Goal: Transaction & Acquisition: Purchase product/service

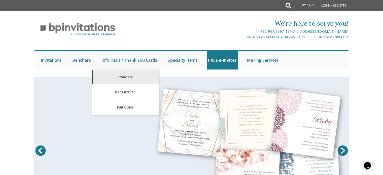
click at [128, 74] on link "Standard" at bounding box center [125, 76] width 66 height 15
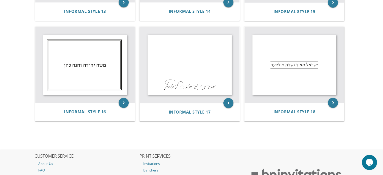
scroll to position [592, 0]
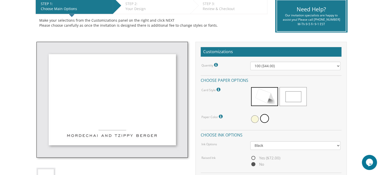
scroll to position [109, 0]
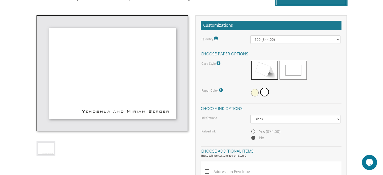
scroll to position [135, 0]
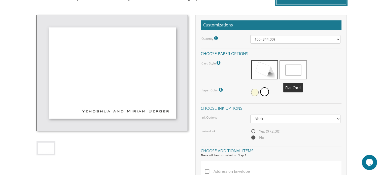
click at [295, 71] on span at bounding box center [293, 69] width 27 height 19
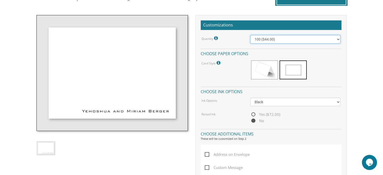
click at [259, 38] on select "100 ($44.00) 200 ($63.00) 300 ($82.00) 400 ($101.00) 500 ($120.00) 600 ($139.00…" at bounding box center [295, 39] width 90 height 9
select select "200"
click at [250, 35] on select "100 ($44.00) 200 ($63.00) 300 ($82.00) 400 ($101.00) 500 ($120.00) 600 ($139.00…" at bounding box center [295, 39] width 90 height 9
click at [256, 40] on select "100 ($44.00) 200 ($63.00) 300 ($82.00) 400 ($101.00) 500 ($120.00) 600 ($139.00…" at bounding box center [295, 39] width 90 height 9
click at [240, 35] on div "Quantity Please note: Quantities may be modified after order completion. For we…" at bounding box center [222, 38] width 49 height 7
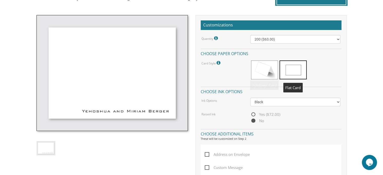
click at [292, 66] on span at bounding box center [293, 69] width 27 height 19
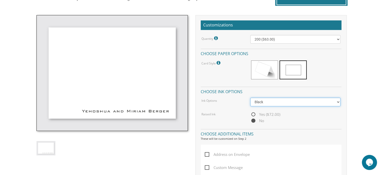
click at [266, 99] on select "Black Colored Ink ($32.00)" at bounding box center [295, 102] width 90 height 9
click at [241, 92] on h4 "Choose ink options" at bounding box center [271, 91] width 141 height 9
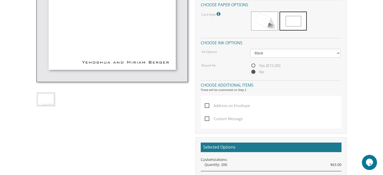
scroll to position [189, 0]
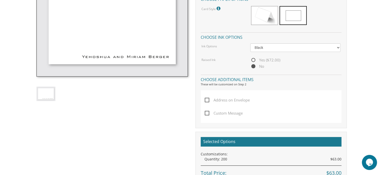
click at [206, 97] on span "Address on Envelope" at bounding box center [227, 100] width 45 height 6
click at [206, 98] on input "Address on Envelope" at bounding box center [206, 99] width 3 height 3
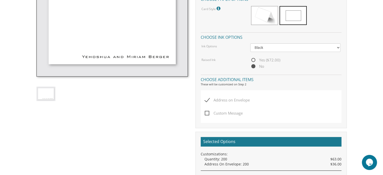
click at [206, 97] on span "Address on Envelope" at bounding box center [227, 100] width 45 height 6
click at [206, 98] on input "Address on Envelope" at bounding box center [206, 99] width 3 height 3
checkbox input "false"
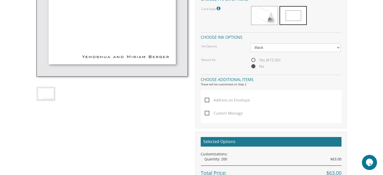
click at [219, 76] on h4 "Choose additional items" at bounding box center [271, 79] width 141 height 9
click at [223, 79] on h4 "Choose additional items" at bounding box center [271, 79] width 141 height 9
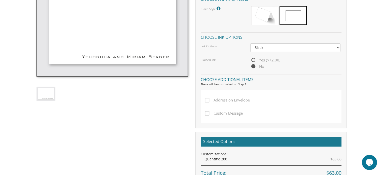
click at [207, 55] on div "Quantity Please note: Quantities may be modified after order completion. For we…" at bounding box center [271, 25] width 141 height 89
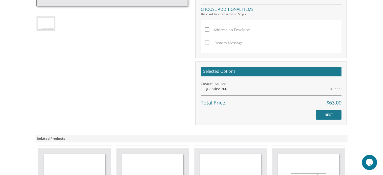
scroll to position [260, 0]
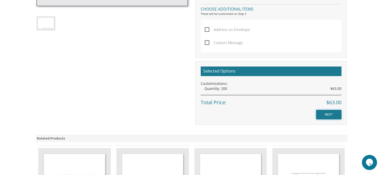
click at [323, 110] on input "NEXT" at bounding box center [328, 115] width 25 height 10
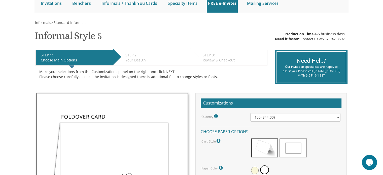
scroll to position [57, 0]
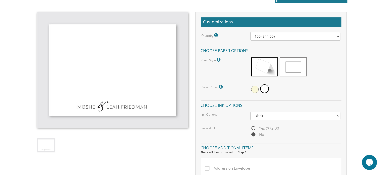
scroll to position [130, 0]
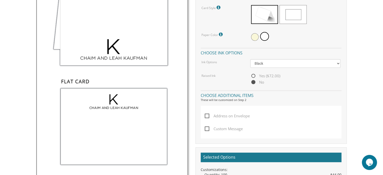
scroll to position [110, 0]
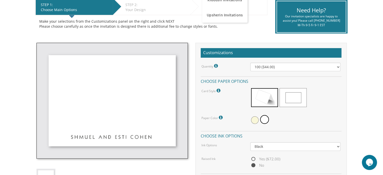
scroll to position [108, 0]
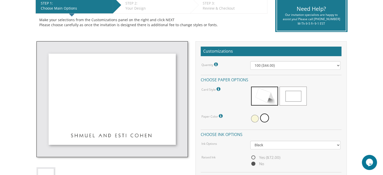
scroll to position [109, 0]
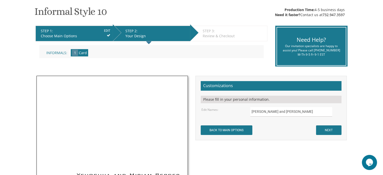
scroll to position [83, 0]
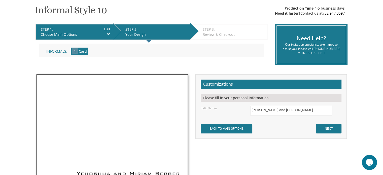
click at [304, 112] on input "[PERSON_NAME] and [PERSON_NAME]" at bounding box center [291, 111] width 82 height 10
drag, startPoint x: 304, startPoint y: 112, endPoint x: 206, endPoint y: 111, distance: 98.0
click at [206, 111] on div "Edit Names: Yehoshua and Miriam Berger" at bounding box center [271, 111] width 147 height 10
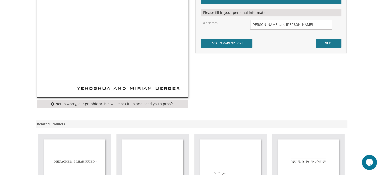
scroll to position [164, 0]
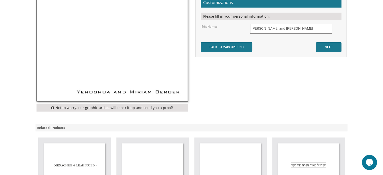
type input "[PERSON_NAME] and [PERSON_NAME]"
click at [325, 48] on input "NEXT" at bounding box center [328, 47] width 25 height 10
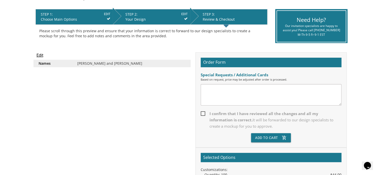
scroll to position [98, 0]
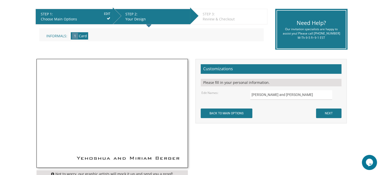
scroll to position [96, 0]
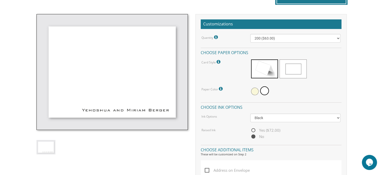
scroll to position [135, 0]
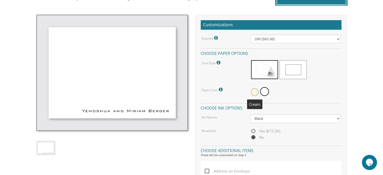
click at [254, 92] on span at bounding box center [255, 92] width 8 height 8
click at [267, 91] on span at bounding box center [265, 92] width 8 height 8
click at [266, 38] on select "100 ($44.00) 200 ($63.00) 300 ($82.00) 400 ($101.00) 500 ($120.00) 600 ($139.00…" at bounding box center [295, 39] width 90 height 9
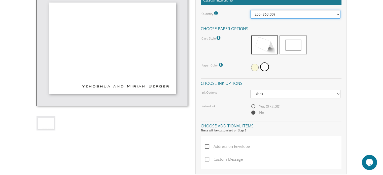
scroll to position [159, 0]
click at [270, 12] on select "100 ($44.00) 200 ($63.00) 300 ($82.00) 400 ($101.00) 500 ($120.00) 600 ($139.00…" at bounding box center [295, 15] width 90 height 9
click at [250, 11] on select "100 ($44.00) 200 ($63.00) 300 ($82.00) 400 ($101.00) 500 ($120.00) 600 ($139.00…" at bounding box center [295, 15] width 90 height 9
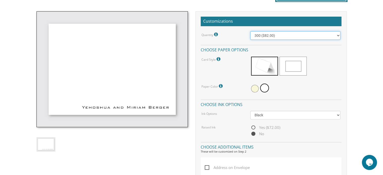
scroll to position [138, 0]
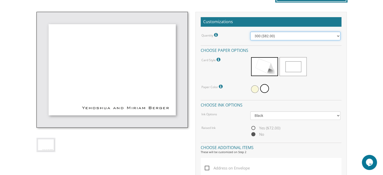
click at [260, 37] on select "100 ($44.00) 200 ($63.00) 300 ($82.00) 400 ($101.00) 500 ($120.00) 600 ($139.00…" at bounding box center [295, 36] width 90 height 9
select select "200"
click at [250, 32] on select "100 ($44.00) 200 ($63.00) 300 ($82.00) 400 ($101.00) 500 ($120.00) 600 ($139.00…" at bounding box center [295, 36] width 90 height 9
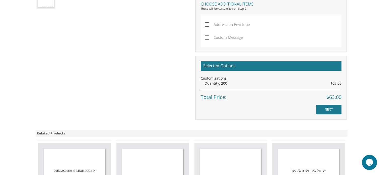
scroll to position [284, 0]
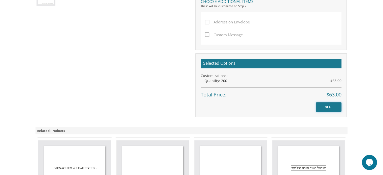
click at [331, 104] on input "NEXT" at bounding box center [328, 107] width 25 height 10
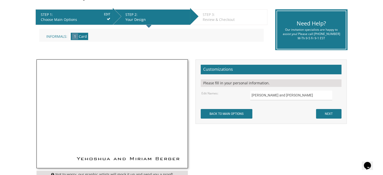
scroll to position [98, 0]
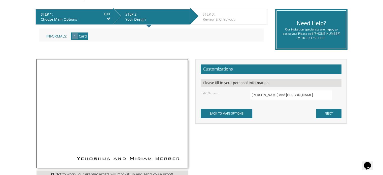
click at [235, 103] on form "Customizations Please fill in your personal information. Edit Names: [PERSON_NA…" at bounding box center [271, 91] width 141 height 54
click at [302, 92] on input "[PERSON_NAME] and [PERSON_NAME]" at bounding box center [291, 95] width 82 height 10
type input "[PERSON_NAME] and [PERSON_NAME]"
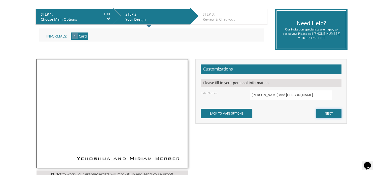
click at [328, 114] on input "NEXT" at bounding box center [328, 114] width 25 height 10
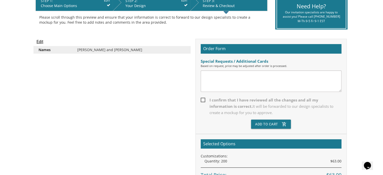
scroll to position [113, 0]
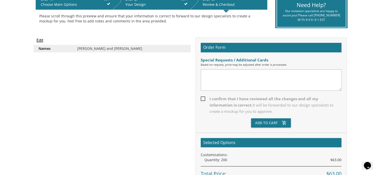
click at [209, 99] on span "I confirm that I have reviewed all the changes and all my information is correc…" at bounding box center [271, 105] width 141 height 19
click at [204, 99] on input "I confirm that I have reviewed all the changes and all my information is correc…" at bounding box center [202, 98] width 3 height 3
checkbox input "true"
click at [269, 122] on button "Add To Cart add_shopping_cart" at bounding box center [271, 122] width 40 height 9
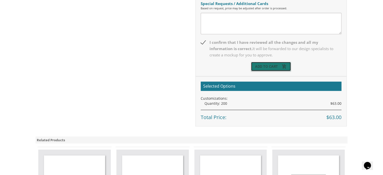
scroll to position [171, 0]
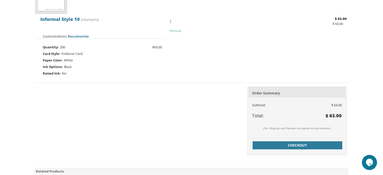
scroll to position [144, 0]
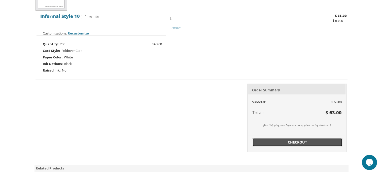
click at [271, 138] on link "Checkout" at bounding box center [298, 142] width 90 height 8
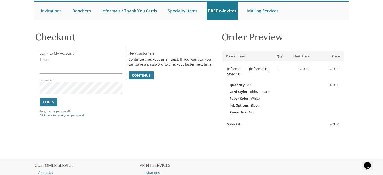
scroll to position [53, 0]
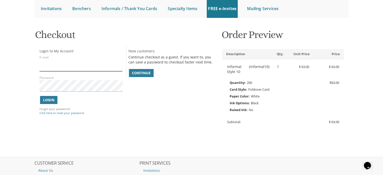
click at [63, 68] on input "E-mail:" at bounding box center [81, 66] width 83 height 12
click at [137, 74] on span "Continue" at bounding box center [141, 73] width 19 height 5
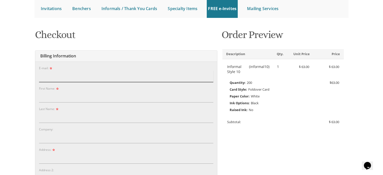
click at [87, 78] on input "E-mail:" at bounding box center [126, 77] width 174 height 12
type input "herskowitzyaakovb@gmail.com"
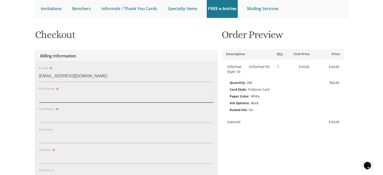
type input "Perel"
type input "[PERSON_NAME]"
type input "4 Aqueduct Place"
type input "Howell"
type input "07731"
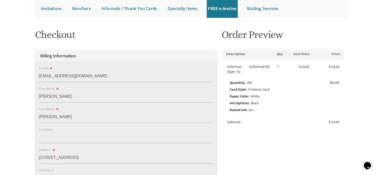
select select "NJ"
type input "9176916227"
click at [52, 97] on input "Perel" at bounding box center [126, 97] width 174 height 12
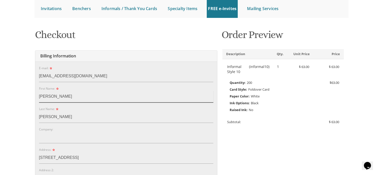
type input "Yaakov"
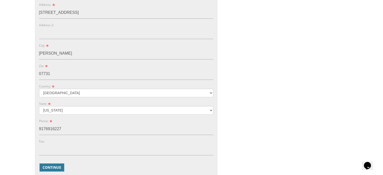
scroll to position [199, 0]
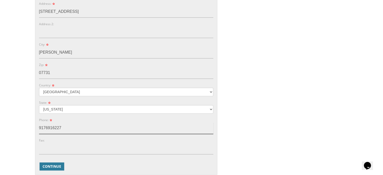
click at [67, 128] on input "9176916227" at bounding box center [126, 128] width 174 height 12
type input "8482260953"
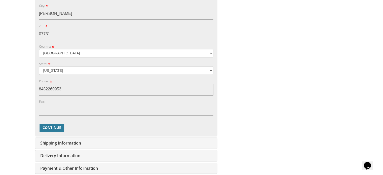
scroll to position [239, 0]
click at [50, 127] on span "Continue" at bounding box center [52, 127] width 19 height 5
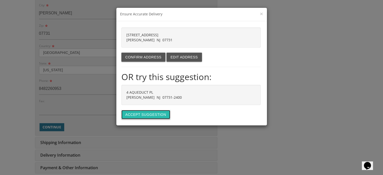
click at [138, 113] on button "Accept suggestion" at bounding box center [145, 114] width 49 height 9
type input "4 AQUEDUCT PL"
type input "[PERSON_NAME]"
type input "07731-2400"
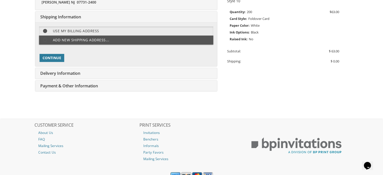
scroll to position [126, 0]
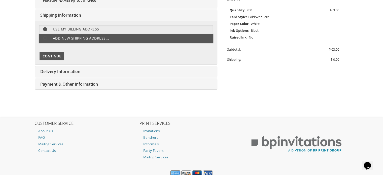
click at [50, 56] on span "Continue" at bounding box center [52, 56] width 19 height 5
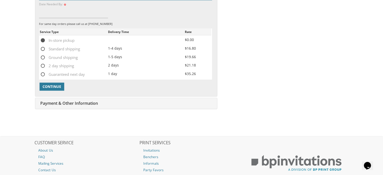
scroll to position [180, 0]
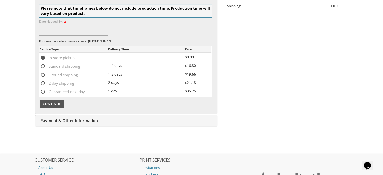
click at [48, 101] on span "Continue" at bounding box center [52, 103] width 19 height 5
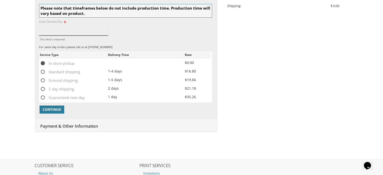
click at [50, 32] on input "This field is required." at bounding box center [73, 30] width 69 height 12
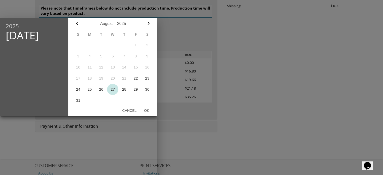
click at [111, 88] on button "27" at bounding box center [113, 89] width 12 height 11
click at [149, 112] on button "Ok" at bounding box center [146, 110] width 13 height 9
type input "[DATE]"
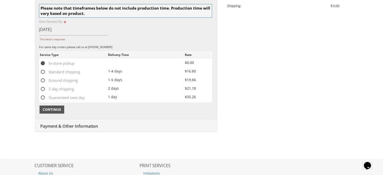
click at [57, 107] on span "Continue" at bounding box center [52, 109] width 19 height 5
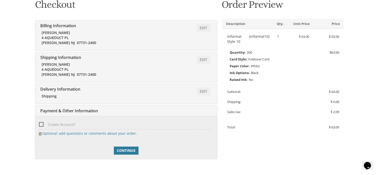
scroll to position [83, 0]
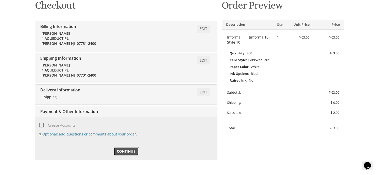
click at [124, 151] on span "Continue" at bounding box center [126, 151] width 19 height 5
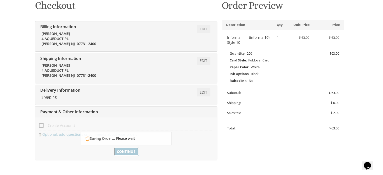
scroll to position [81, 0]
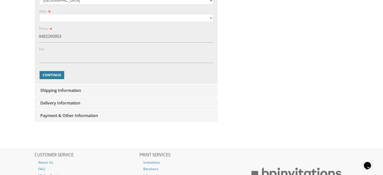
scroll to position [293, 0]
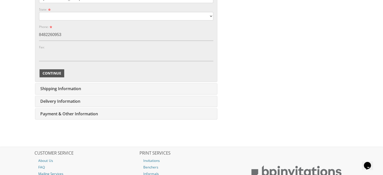
click at [50, 74] on span "Continue" at bounding box center [52, 73] width 19 height 5
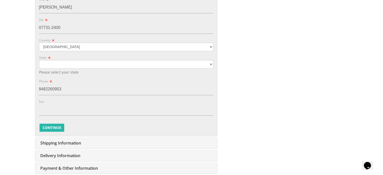
scroll to position [244, 0]
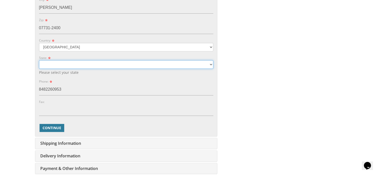
click at [55, 65] on select "[US_STATE] [US_STATE] [US_STATE]" at bounding box center [126, 64] width 174 height 9
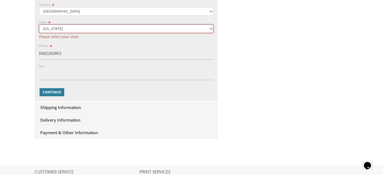
scroll to position [280, 0]
drag, startPoint x: 66, startPoint y: 25, endPoint x: 65, endPoint y: 90, distance: 65.5
select select "NJ"
click at [39, 24] on select "[US_STATE] [US_STATE] [US_STATE]" at bounding box center [126, 28] width 174 height 9
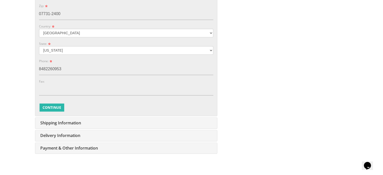
scroll to position [259, 0]
click at [48, 108] on span "Continue" at bounding box center [52, 107] width 19 height 5
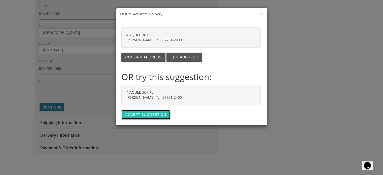
click at [147, 116] on button "Accept suggestion" at bounding box center [145, 114] width 49 height 9
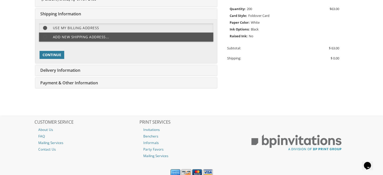
scroll to position [126, 0]
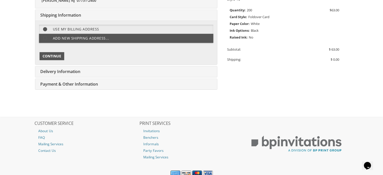
click at [46, 54] on span "Continue" at bounding box center [52, 56] width 19 height 5
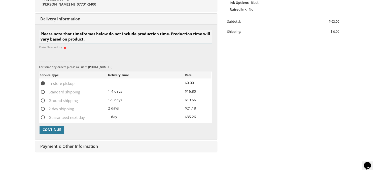
scroll to position [158, 0]
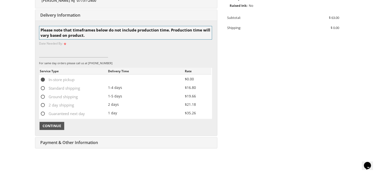
click at [47, 124] on span "Continue" at bounding box center [52, 125] width 19 height 5
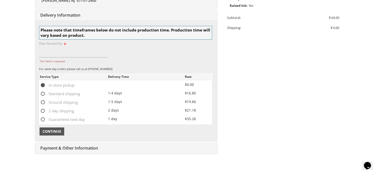
click at [51, 134] on button "Continue" at bounding box center [52, 131] width 25 height 8
click at [43, 133] on span "Continue" at bounding box center [52, 131] width 19 height 5
click at [46, 52] on input "This field is required." at bounding box center [73, 52] width 69 height 12
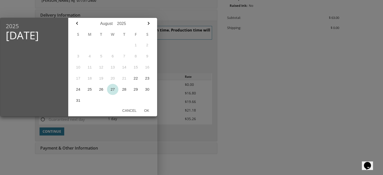
click at [114, 89] on button "27" at bounding box center [113, 89] width 12 height 11
click at [147, 111] on button "Ok" at bounding box center [146, 110] width 13 height 9
type input "[DATE]"
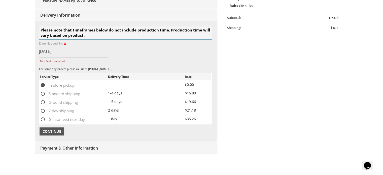
click at [49, 134] on button "Continue" at bounding box center [52, 131] width 25 height 8
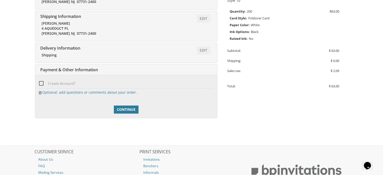
scroll to position [128, 0]
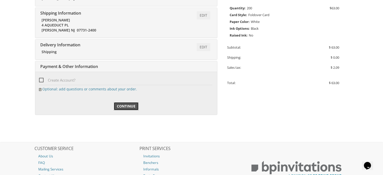
click at [119, 107] on span "Continue" at bounding box center [126, 106] width 19 height 5
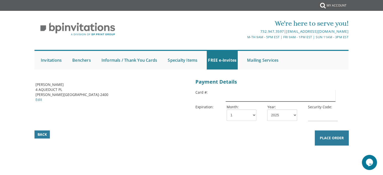
click at [243, 93] on input "text" at bounding box center [281, 96] width 110 height 12
type input "5424181275466030"
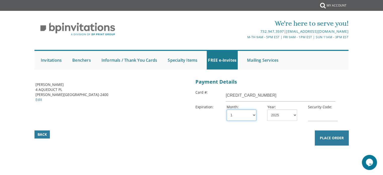
select select "08"
select select "26"
click at [333, 114] on input "text" at bounding box center [323, 116] width 30 height 12
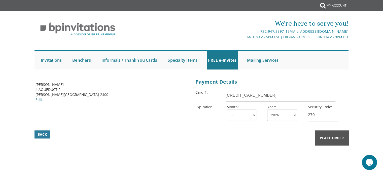
type input "279"
click at [328, 135] on span "Place Order" at bounding box center [332, 137] width 24 height 5
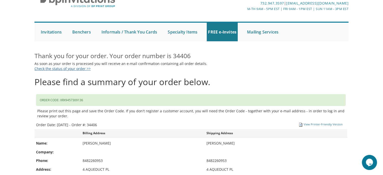
scroll to position [28, 0]
